Goal: Information Seeking & Learning: Understand process/instructions

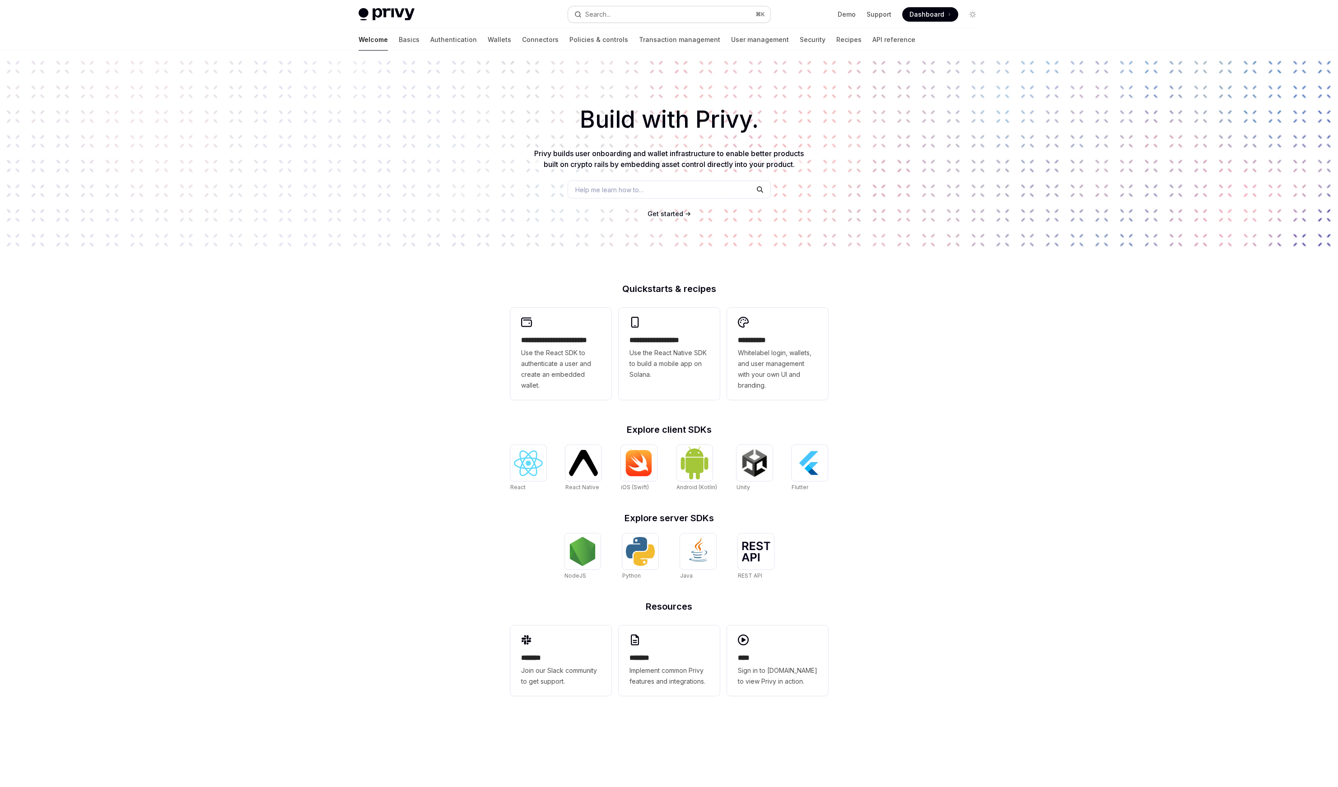
click at [644, 11] on button "Search... ⌘ K" at bounding box center [669, 14] width 202 height 16
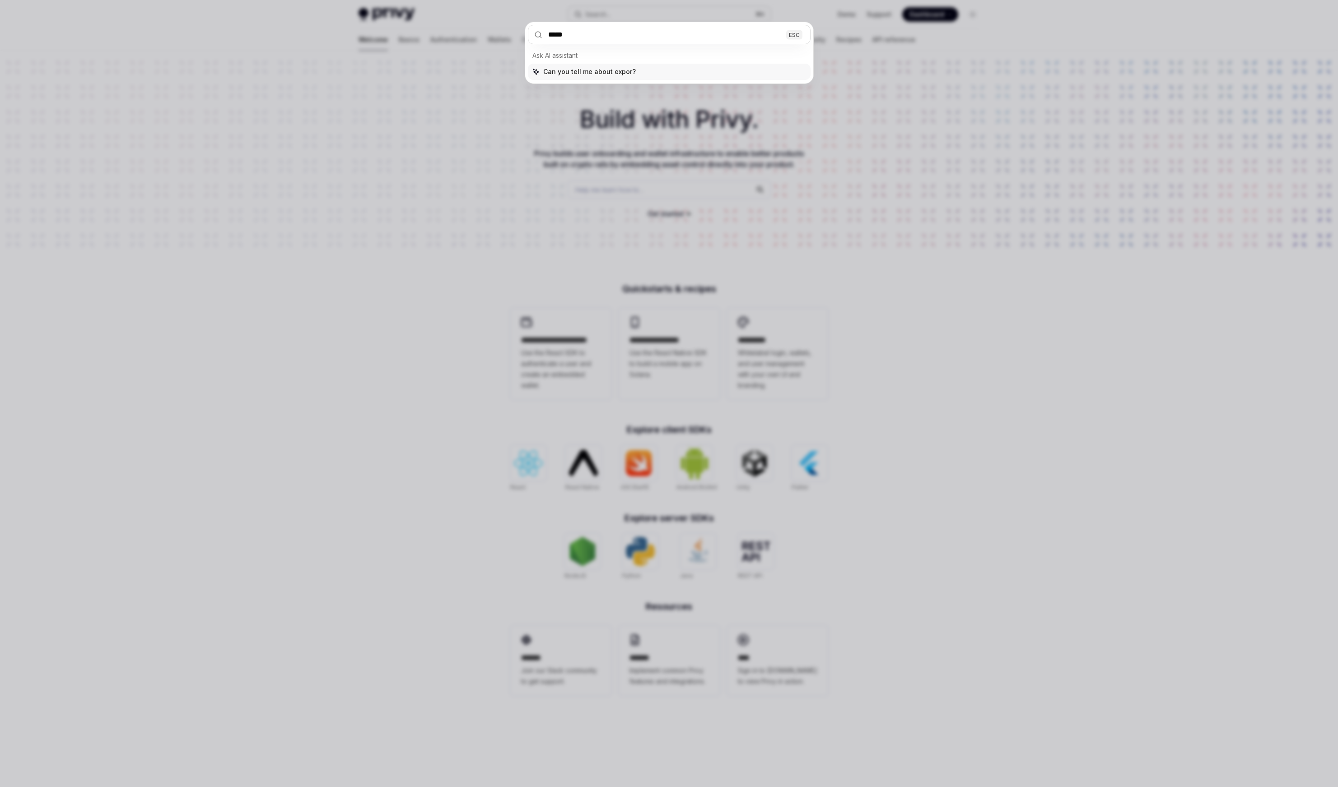
type input "******"
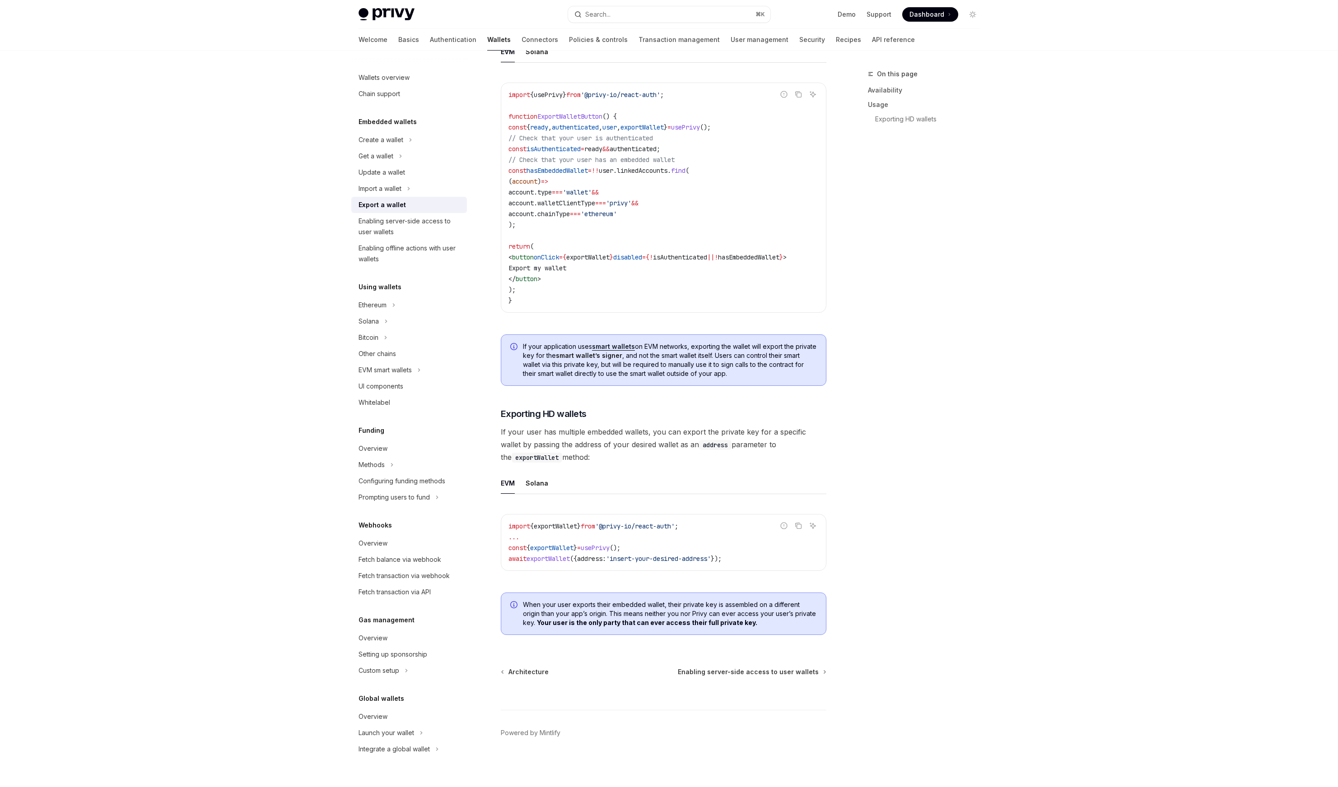
scroll to position [536, 0]
click at [1108, 298] on div "Privy Docs home page Search... ⌘ K Demo Support Dashboard Dashboard Search... N…" at bounding box center [669, 127] width 1338 height 1321
click at [535, 481] on button "Solana" at bounding box center [537, 482] width 23 height 21
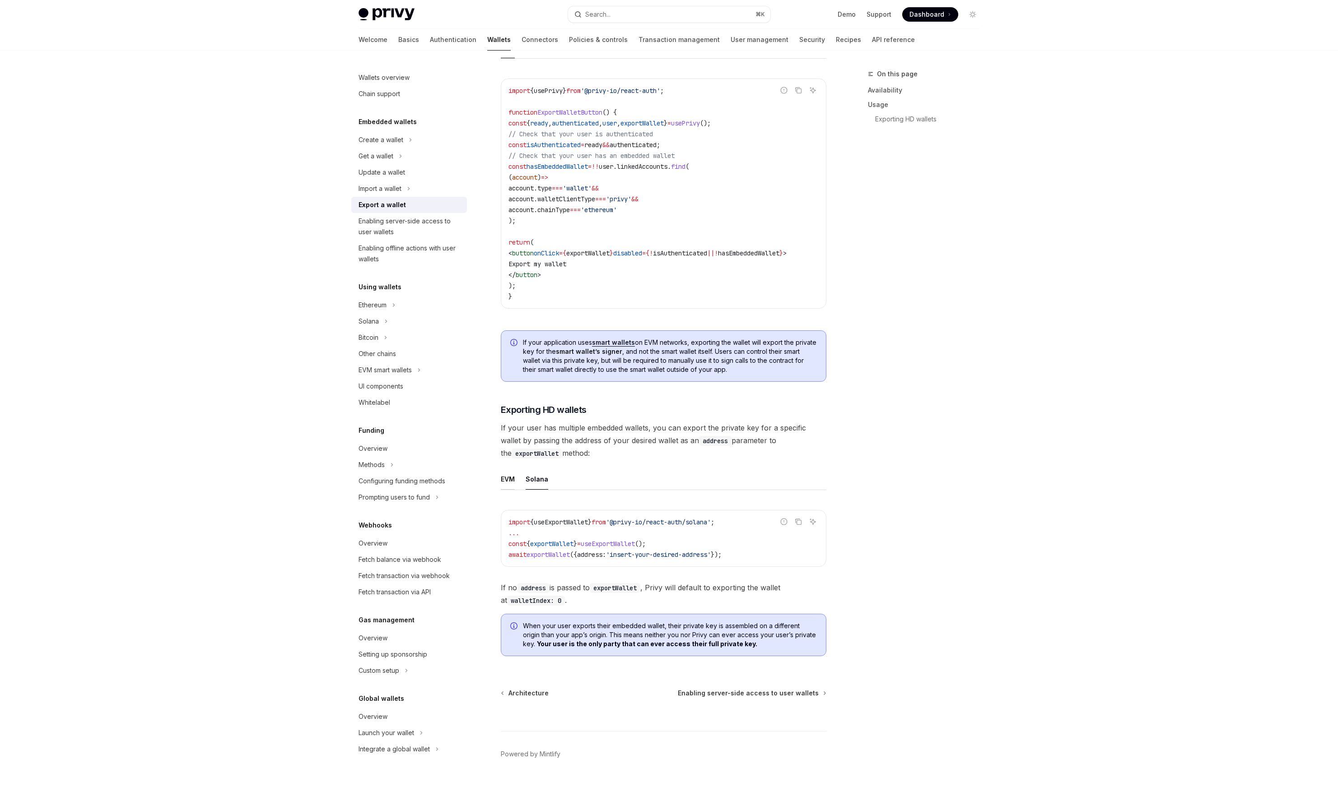
click at [506, 484] on button "EVM" at bounding box center [508, 479] width 14 height 21
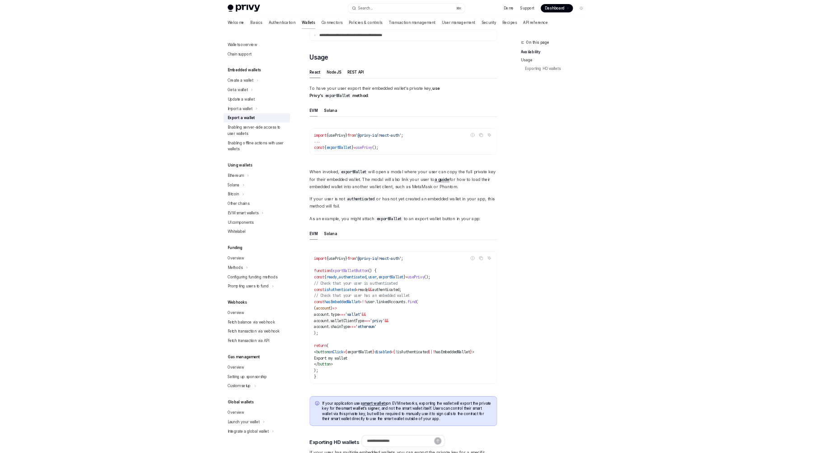
scroll to position [178, 0]
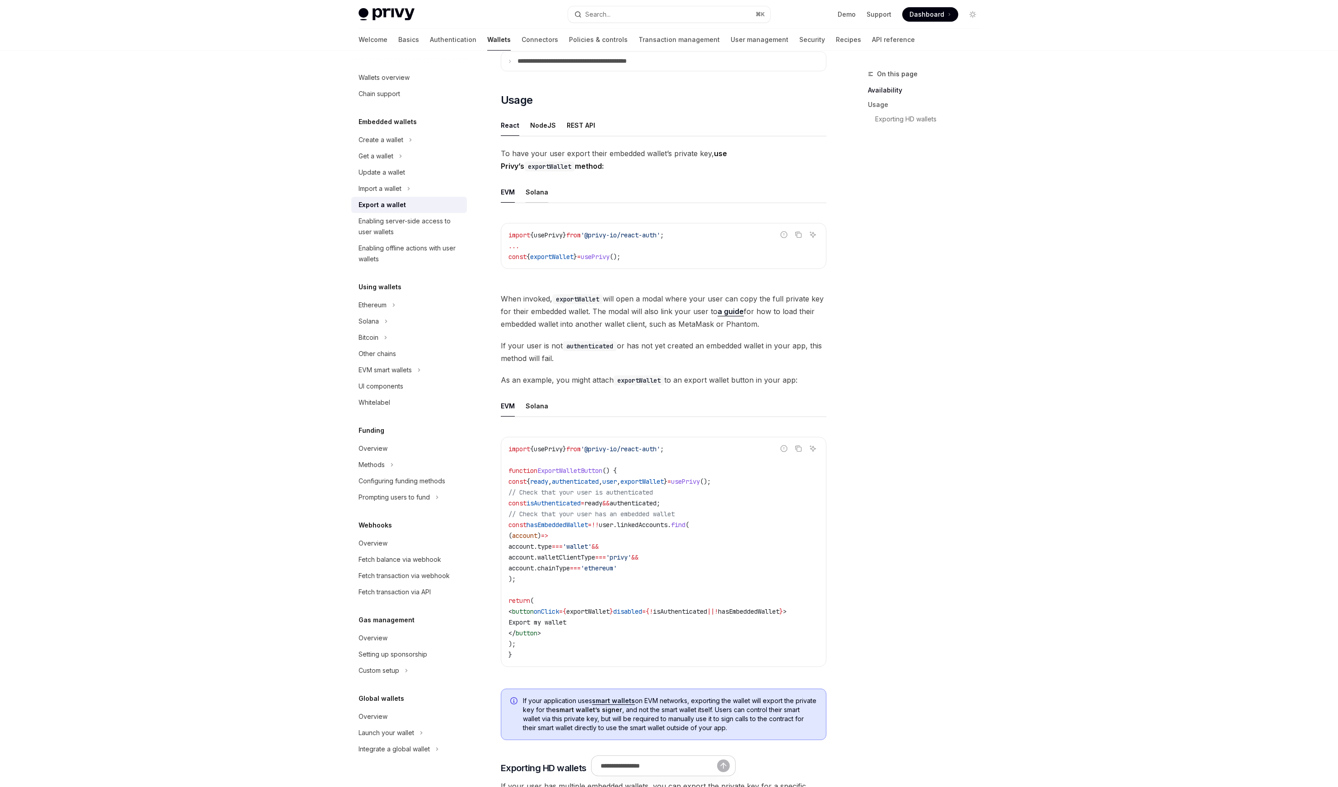
click at [535, 194] on button "Solana" at bounding box center [537, 191] width 23 height 21
click at [509, 194] on button "EVM" at bounding box center [508, 191] width 14 height 21
click at [554, 192] on ul "EVM Solana" at bounding box center [664, 192] width 326 height 22
click at [541, 191] on button "Solana" at bounding box center [537, 191] width 23 height 21
type textarea "*"
